Goal: Find specific page/section: Find specific page/section

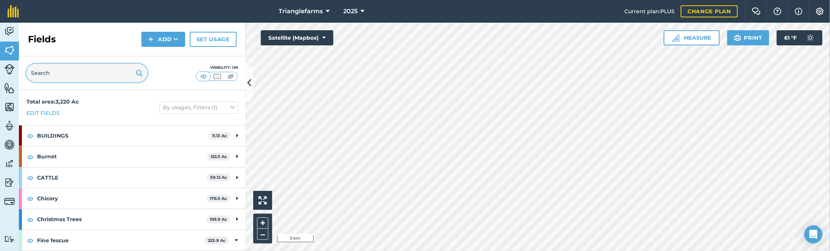
click at [80, 72] on input "text" at bounding box center [86, 73] width 121 height 18
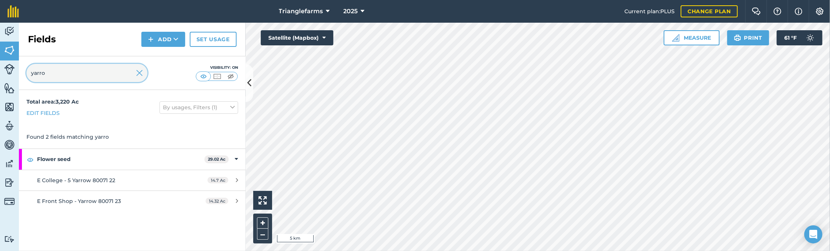
type input "yarro"
click at [141, 73] on img at bounding box center [139, 72] width 7 height 9
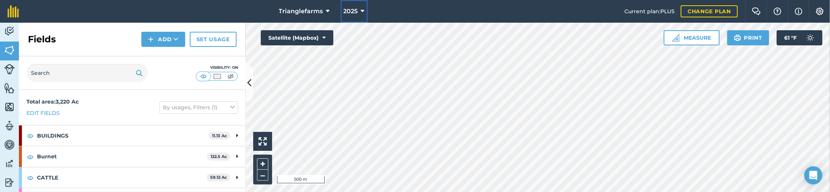
click at [358, 11] on button "2025" at bounding box center [354, 11] width 27 height 23
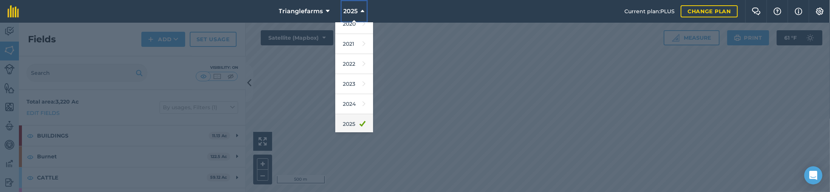
scroll to position [110, 0]
click at [351, 106] on link "2026" at bounding box center [354, 103] width 38 height 20
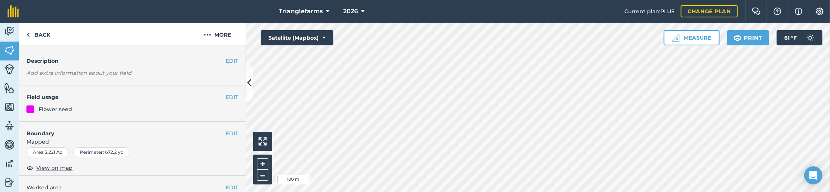
scroll to position [68, 0]
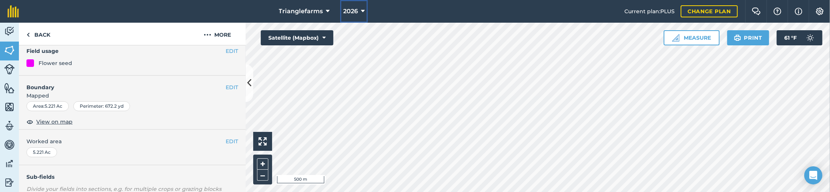
click at [358, 13] on button "2026" at bounding box center [354, 11] width 28 height 23
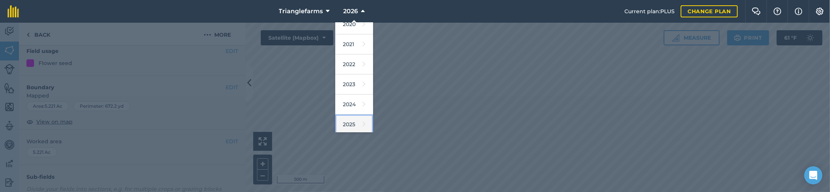
click at [348, 125] on link "2025" at bounding box center [354, 125] width 38 height 20
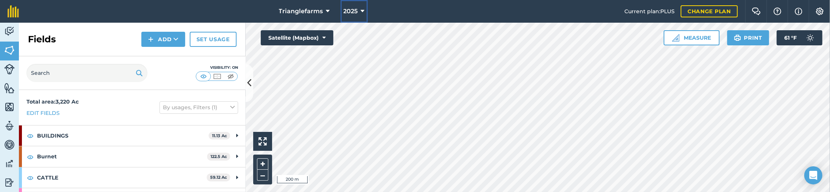
click at [352, 13] on span "2025" at bounding box center [351, 11] width 14 height 9
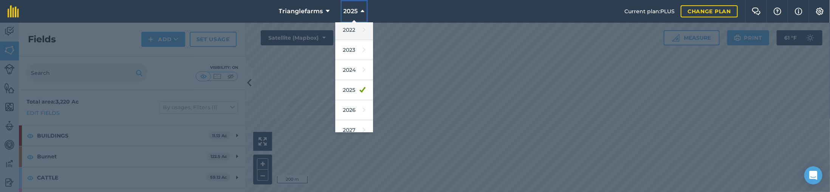
scroll to position [110, 0]
click at [349, 99] on link "2026" at bounding box center [354, 103] width 38 height 20
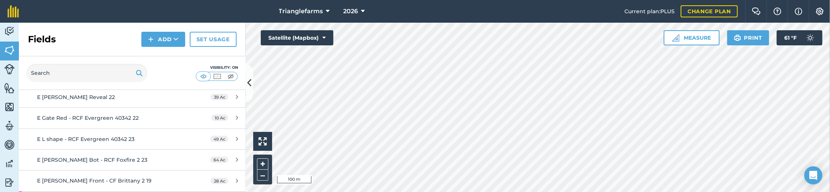
scroll to position [68, 0]
